Goal: Information Seeking & Learning: Learn about a topic

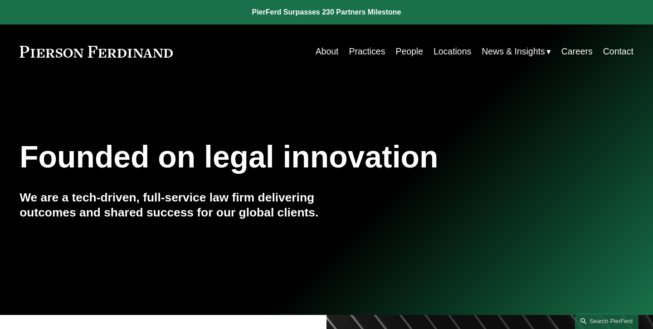
click at [362, 50] on link "Practices" at bounding box center [367, 52] width 36 height 18
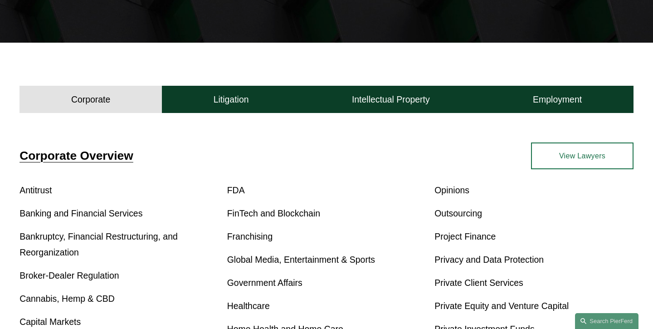
scroll to position [209, 0]
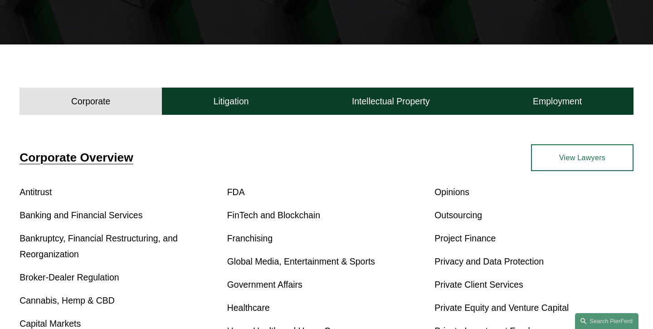
click at [568, 160] on link "View Lawyers" at bounding box center [582, 157] width 102 height 26
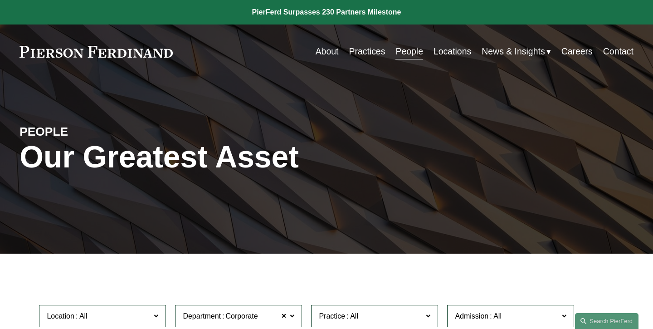
click at [410, 54] on link "People" at bounding box center [409, 52] width 28 height 18
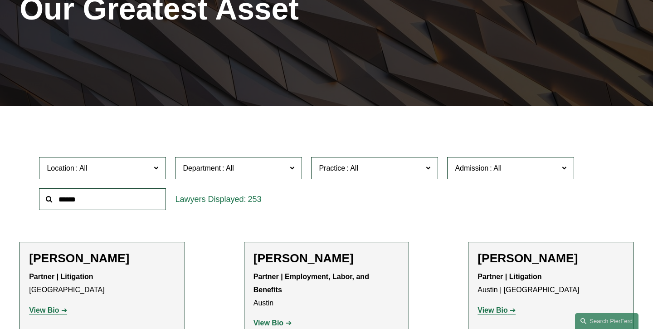
scroll to position [148, 0]
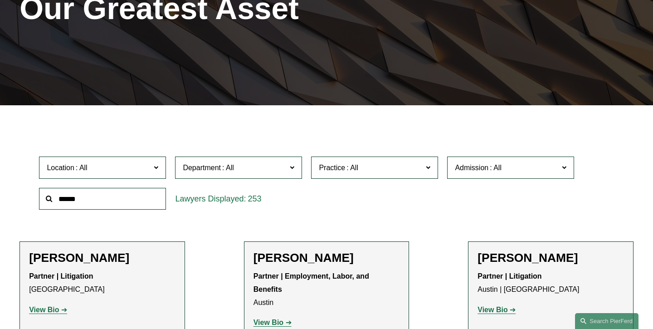
click at [112, 195] on input "text" at bounding box center [102, 199] width 127 height 22
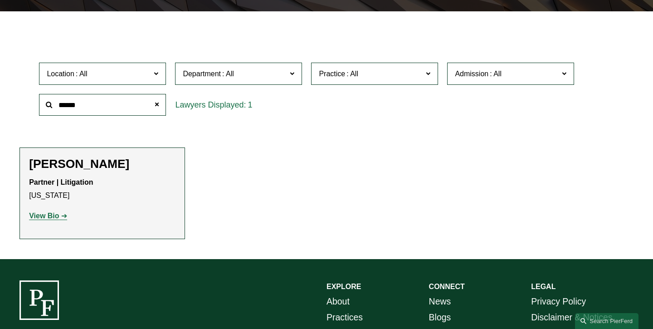
scroll to position [248, 0]
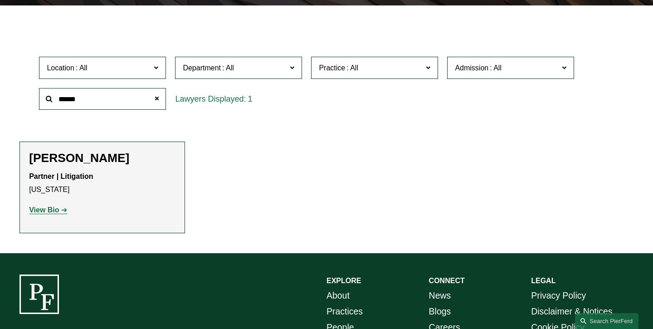
type input "******"
click at [94, 159] on h2 "Howard Panensky" at bounding box center [102, 158] width 146 height 15
click at [51, 210] on strong "View Bio" at bounding box center [44, 210] width 30 height 8
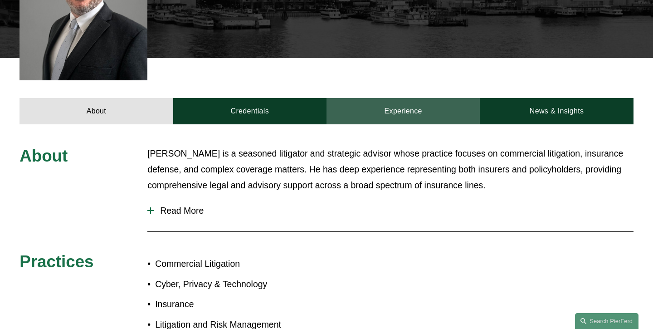
scroll to position [312, 0]
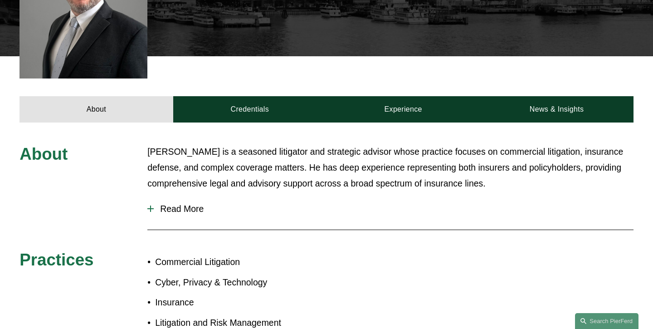
click at [156, 204] on span "Read More" at bounding box center [394, 209] width 480 height 10
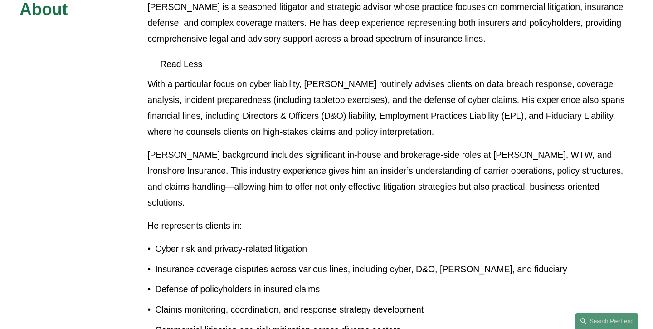
scroll to position [288, 0]
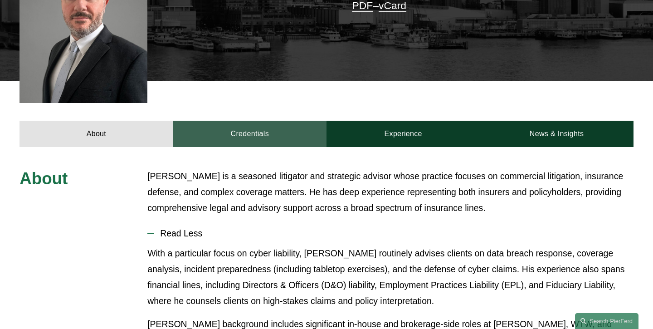
click at [239, 121] on link "Credentials" at bounding box center [249, 134] width 153 height 26
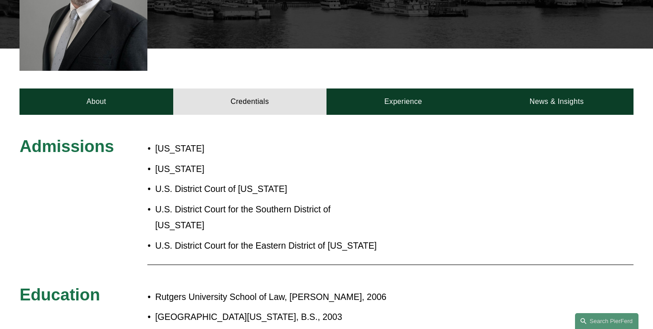
scroll to position [299, 0]
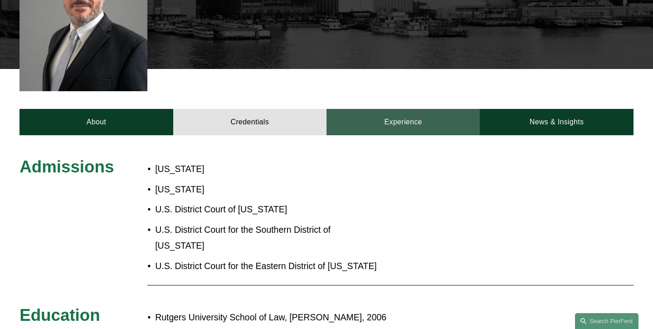
click at [427, 109] on link "Experience" at bounding box center [403, 122] width 153 height 26
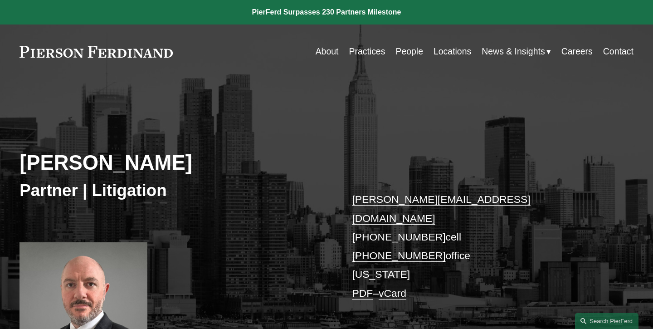
scroll to position [0, 0]
click at [79, 54] on link at bounding box center [96, 52] width 153 height 12
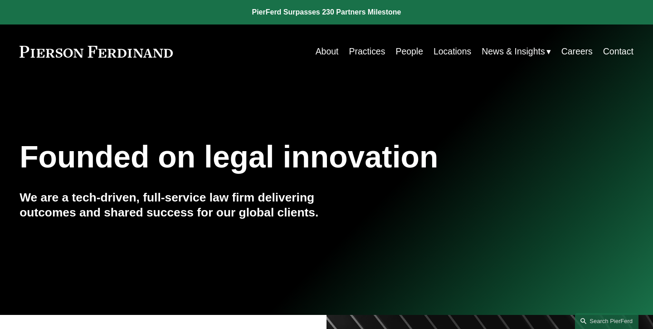
click at [581, 50] on link "Careers" at bounding box center [576, 52] width 31 height 18
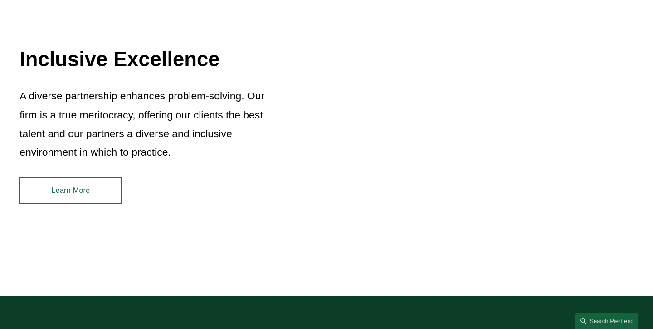
scroll to position [1161, 0]
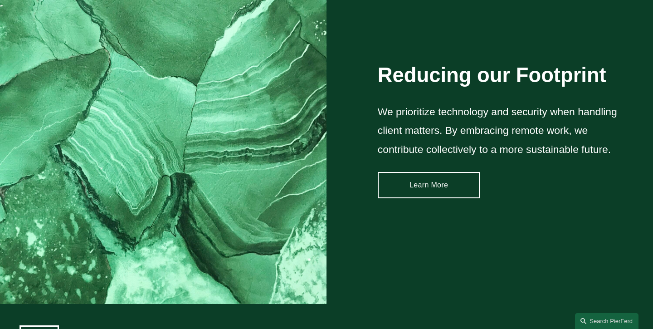
click at [439, 187] on link "Learn More" at bounding box center [429, 185] width 102 height 26
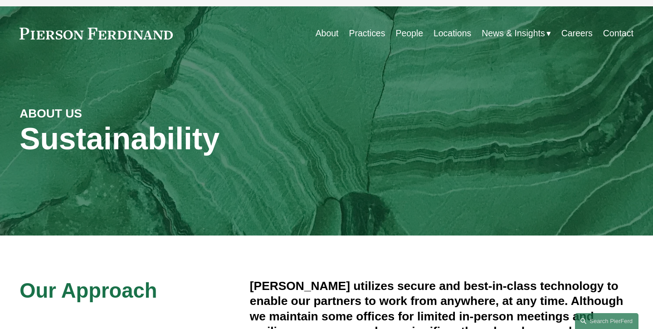
scroll to position [18, 0]
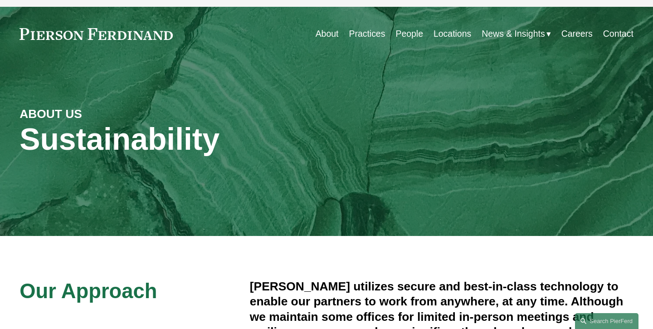
click at [452, 32] on link "Locations" at bounding box center [453, 34] width 38 height 18
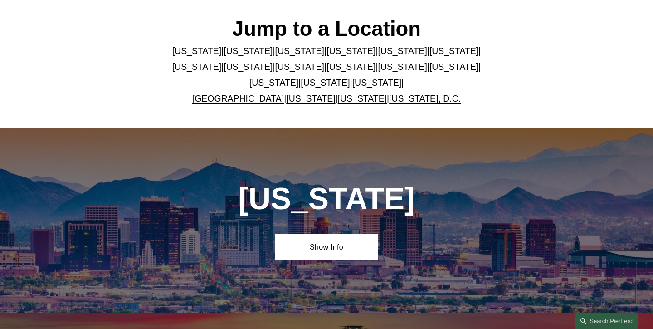
scroll to position [164, 0]
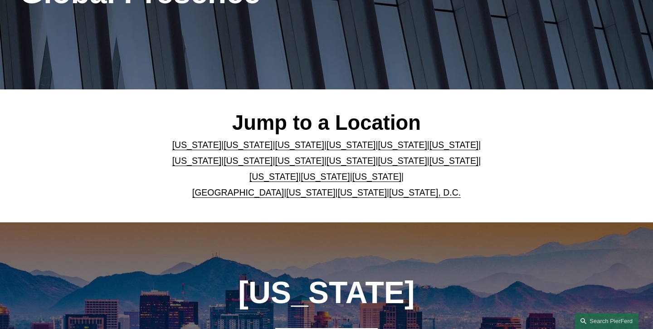
click at [393, 193] on link "Washington, D.C." at bounding box center [425, 192] width 72 height 10
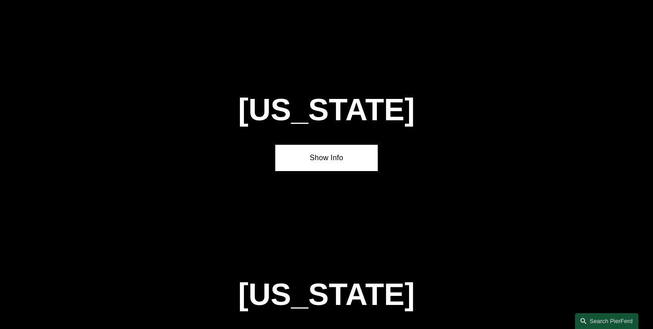
scroll to position [3711, 0]
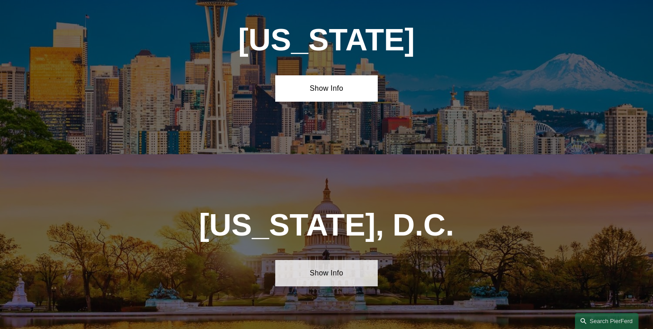
click at [316, 260] on link "Show Info" at bounding box center [326, 273] width 102 height 26
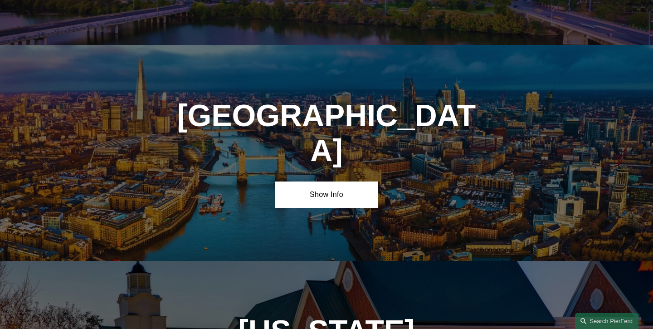
scroll to position [3241, 0]
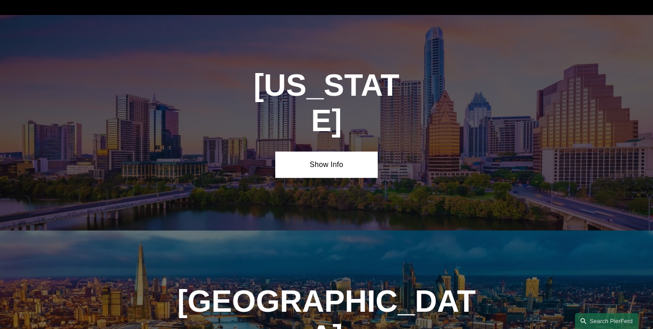
scroll to position [3045, 0]
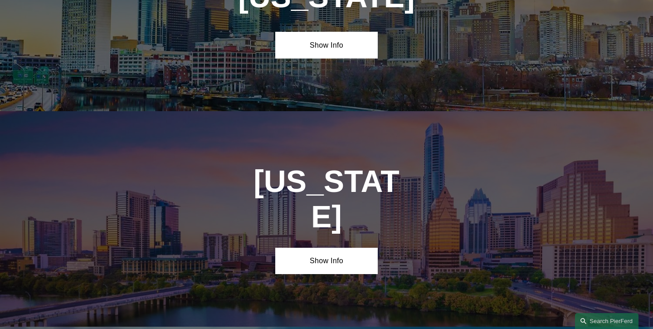
scroll to position [2877, 0]
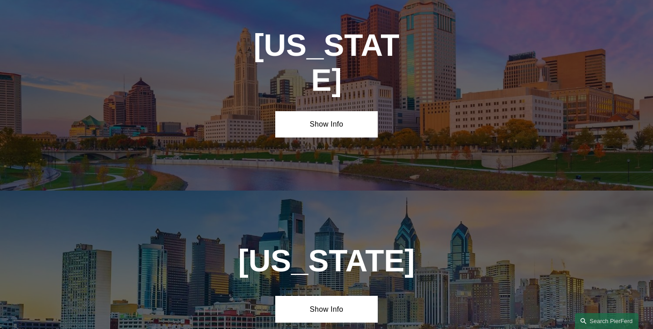
scroll to position [2688, 0]
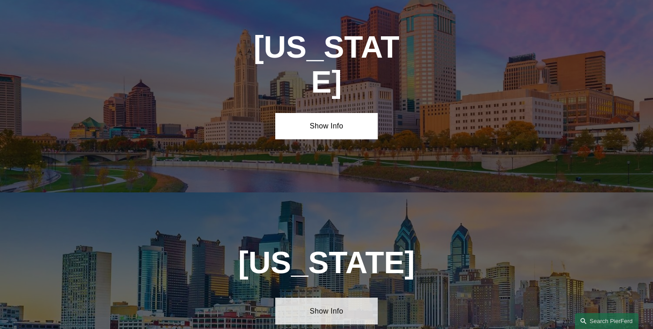
click at [362, 298] on link "Show Info" at bounding box center [326, 311] width 102 height 26
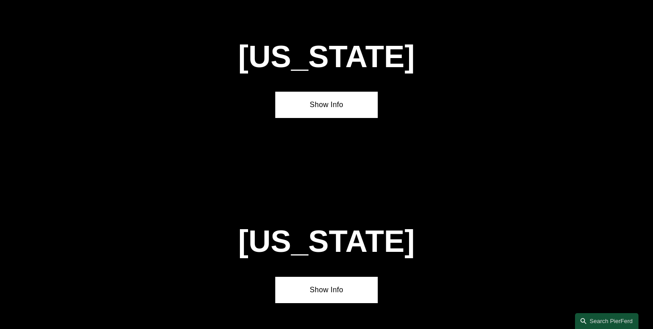
scroll to position [2116, 0]
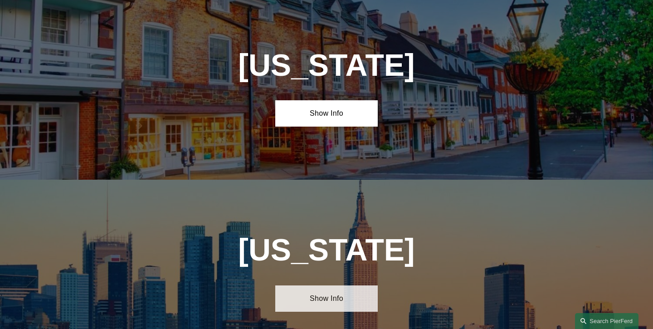
click at [325, 285] on link "Show Info" at bounding box center [326, 298] width 102 height 26
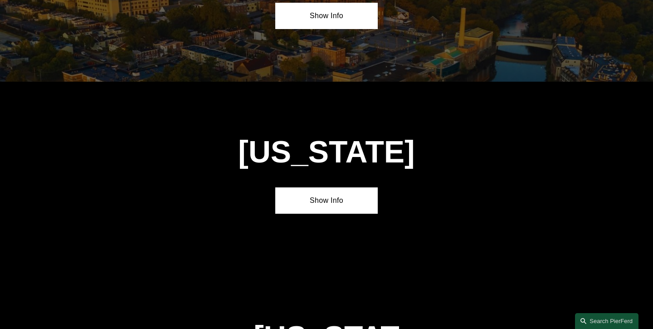
scroll to position [1010, 0]
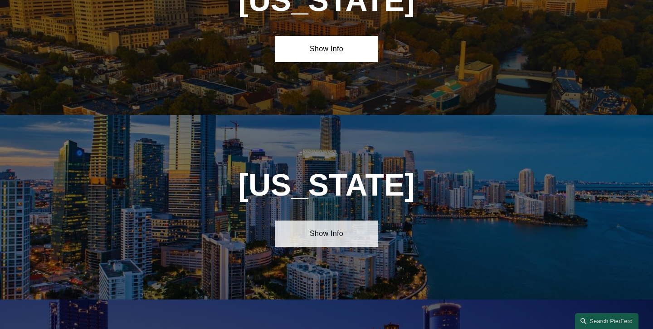
click at [310, 240] on link "Show Info" at bounding box center [326, 233] width 102 height 26
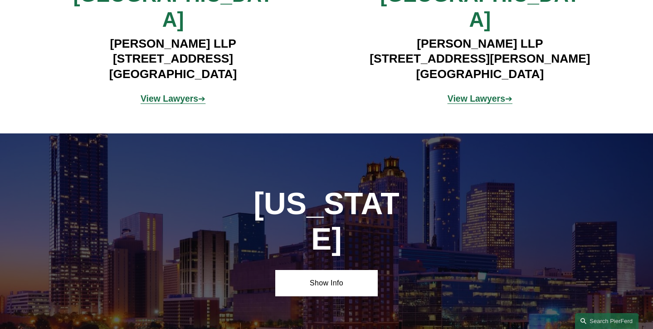
scroll to position [1351, 0]
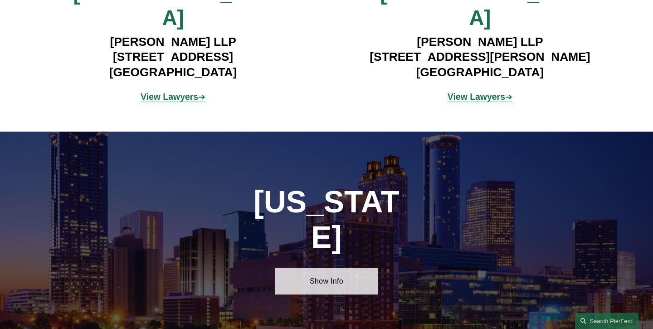
click at [317, 268] on link "Show Info" at bounding box center [326, 281] width 102 height 26
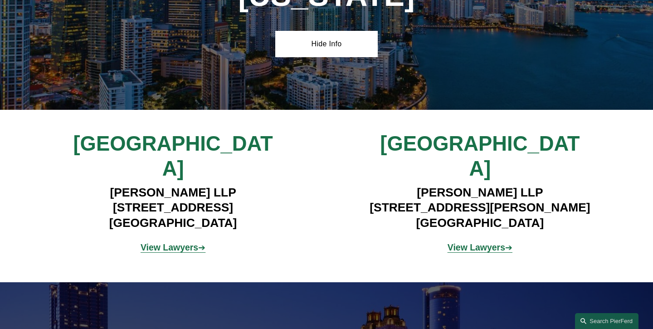
scroll to position [1200, 0]
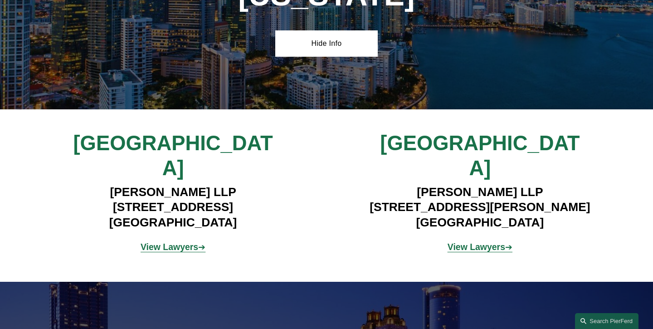
click at [176, 242] on strong "View Lawyers" at bounding box center [170, 247] width 58 height 10
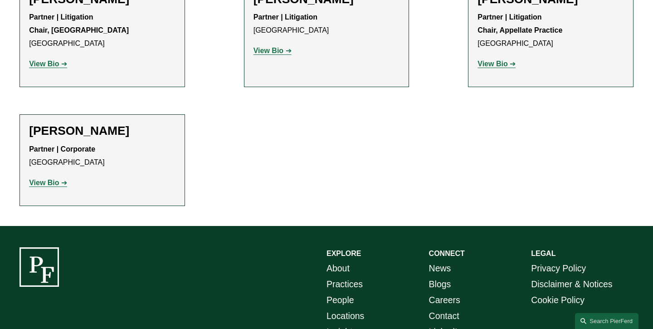
scroll to position [935, 0]
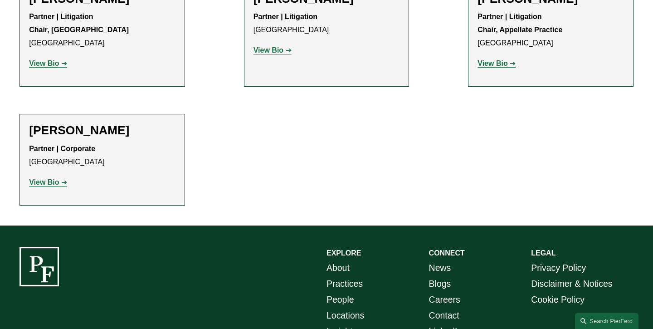
click at [53, 178] on strong "View Bio" at bounding box center [44, 182] width 30 height 8
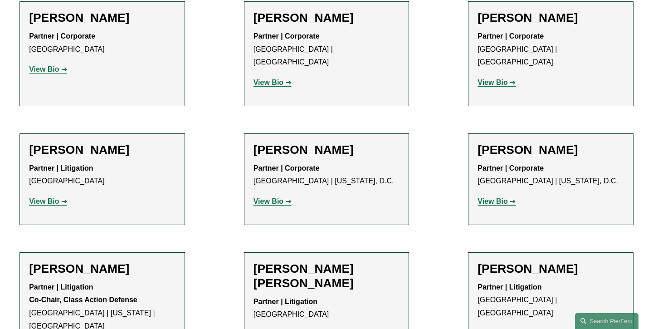
scroll to position [517, 0]
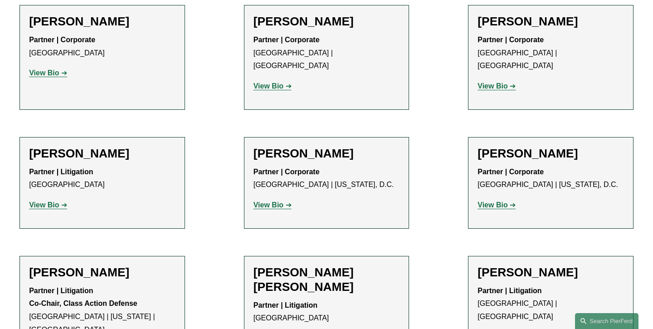
click at [269, 201] on strong "View Bio" at bounding box center [269, 205] width 30 height 8
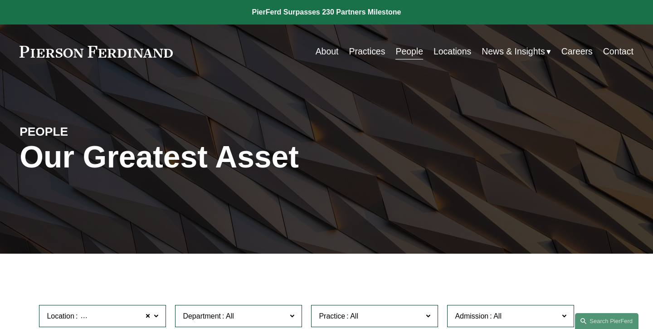
scroll to position [0, 0]
click at [0, 0] on span "News" at bounding box center [0, 0] width 0 height 0
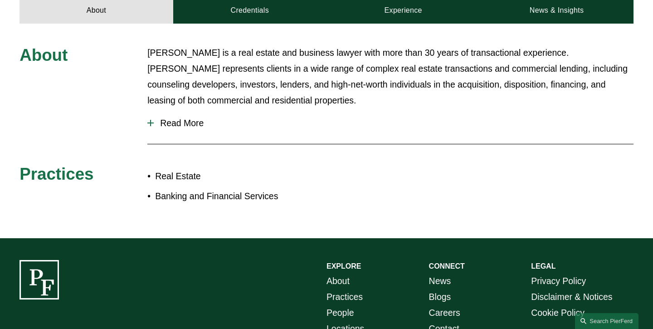
scroll to position [417, 0]
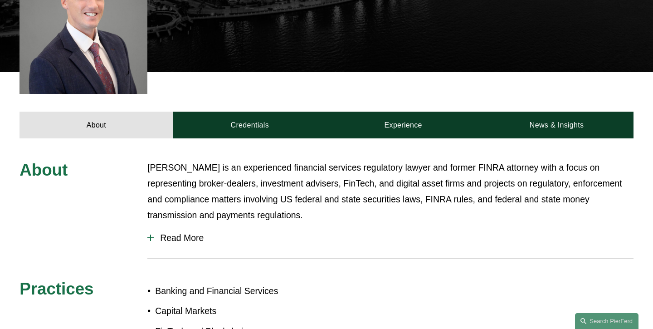
scroll to position [292, 0]
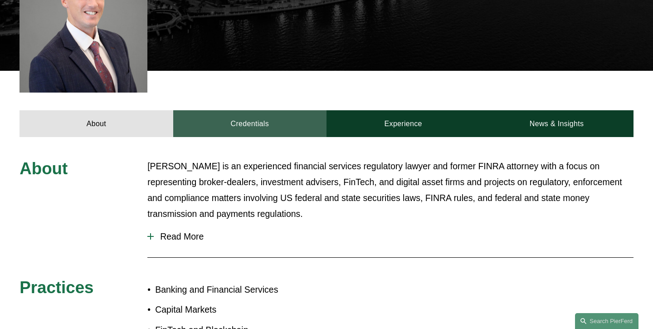
click at [263, 116] on link "Credentials" at bounding box center [249, 123] width 153 height 26
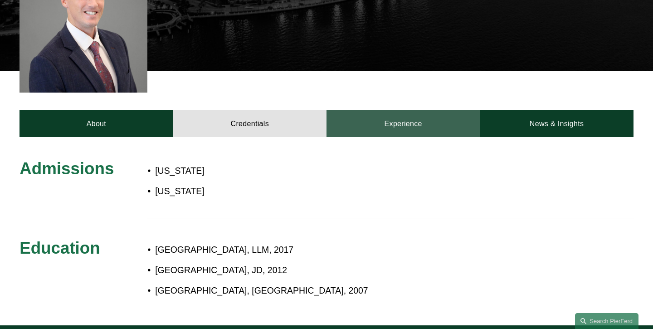
click at [404, 112] on link "Experience" at bounding box center [403, 123] width 153 height 26
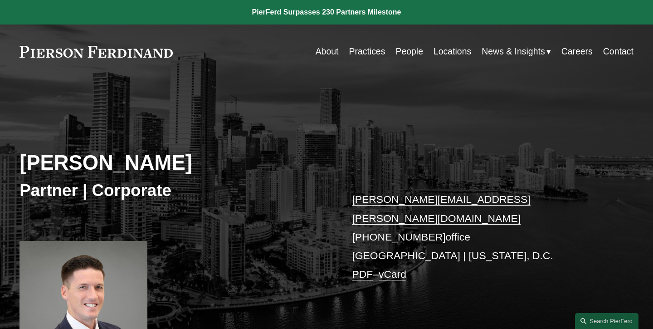
scroll to position [0, 0]
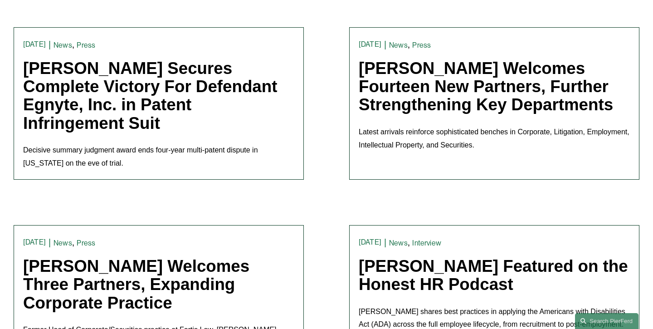
scroll to position [245, 0]
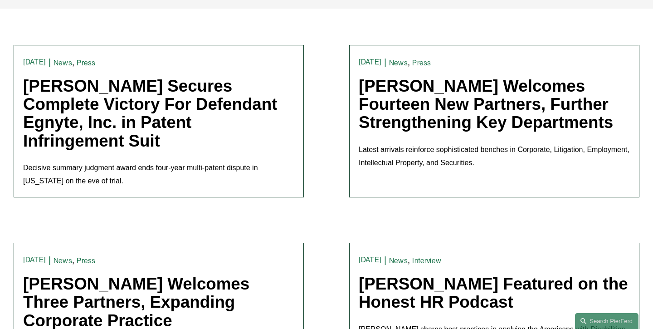
click at [446, 103] on link "[PERSON_NAME] Welcomes Fourteen New Partners, Further Strengthening Key Departm…" at bounding box center [486, 104] width 254 height 55
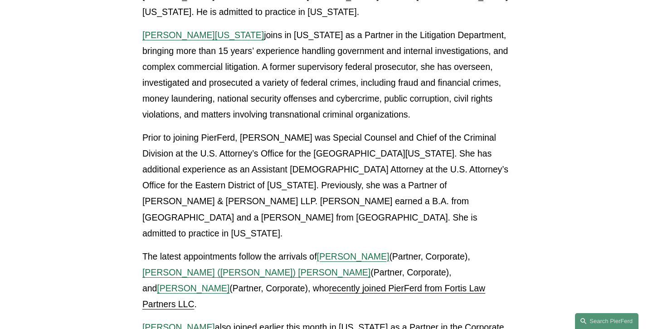
scroll to position [1947, 0]
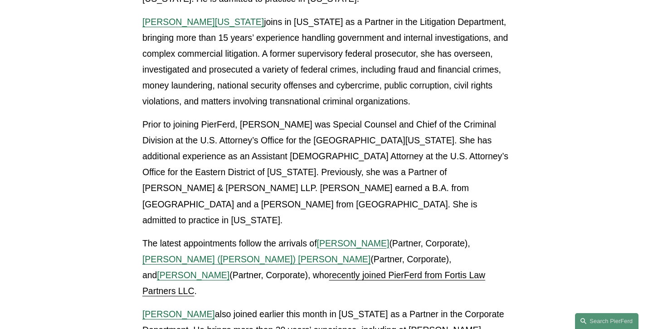
click at [179, 309] on span "[PERSON_NAME]" at bounding box center [178, 314] width 73 height 10
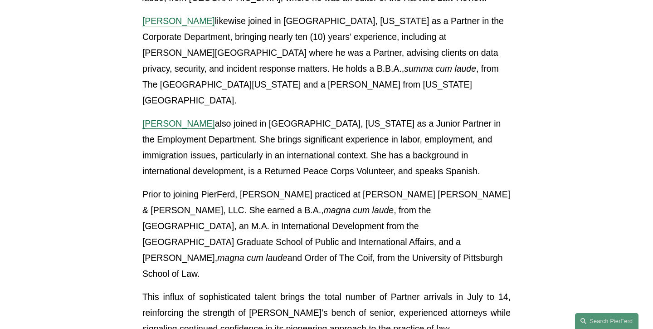
scroll to position [2375, 0]
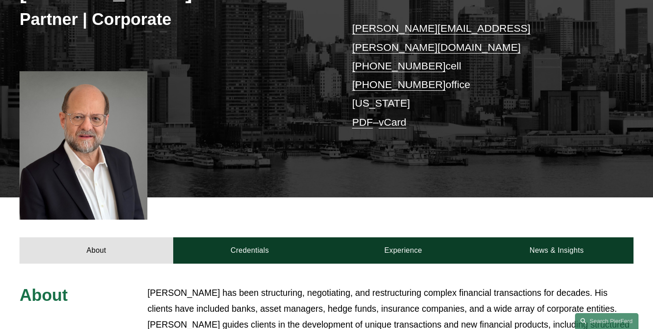
scroll to position [98, 0]
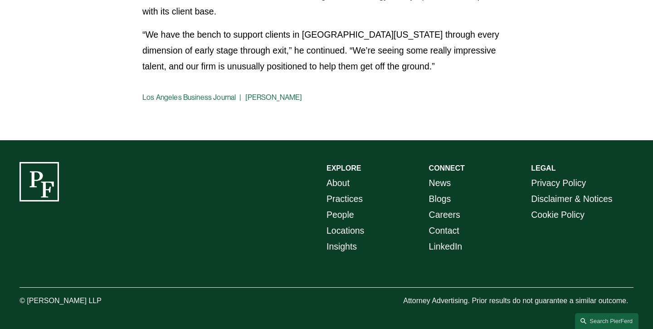
scroll to position [659, 0]
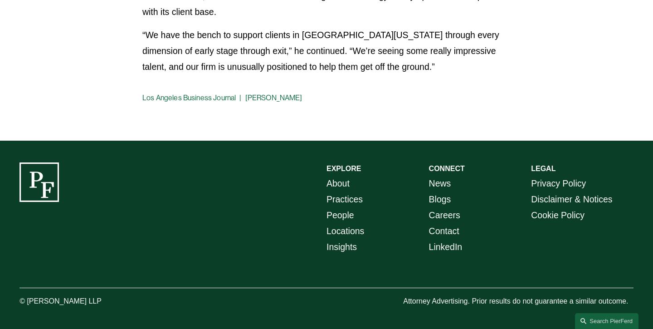
click at [446, 248] on link "LinkedIn" at bounding box center [446, 247] width 34 height 16
